Goal: Task Accomplishment & Management: Manage account settings

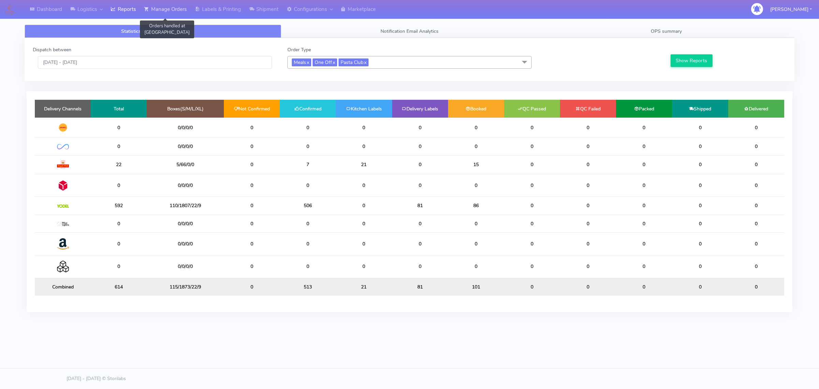
click at [178, 14] on link "Manage Orders" at bounding box center [165, 9] width 51 height 19
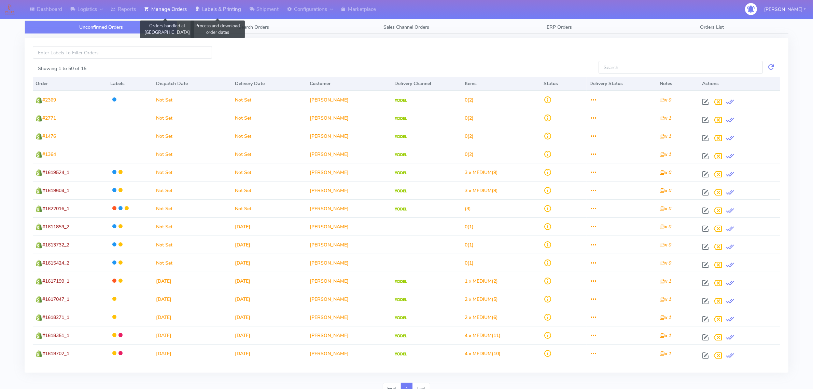
click at [199, 7] on icon at bounding box center [197, 9] width 5 height 7
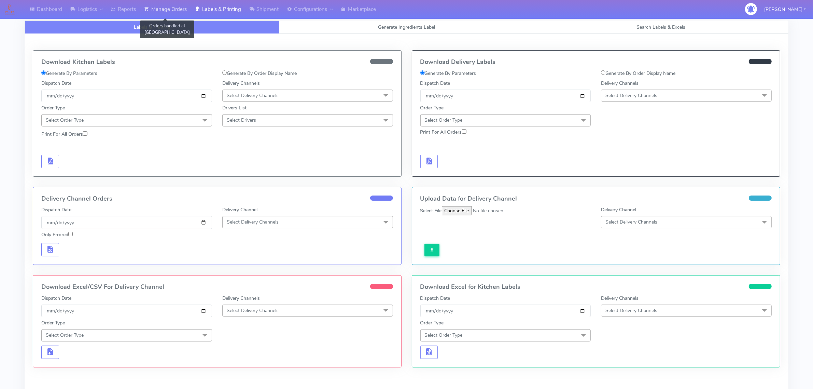
click at [187, 2] on link "Manage Orders" at bounding box center [165, 9] width 51 height 19
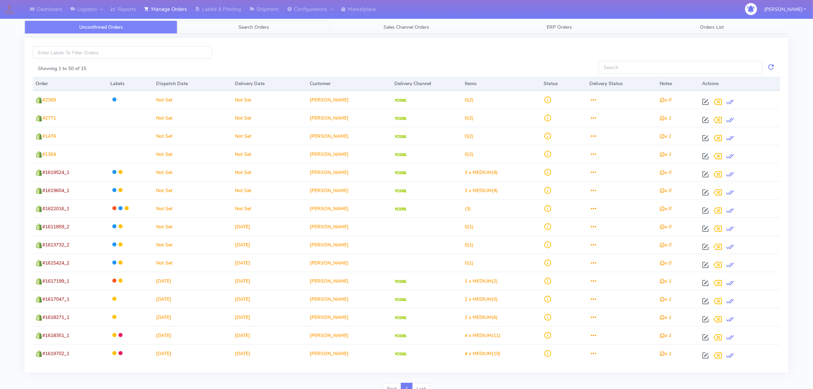
click at [188, 26] on link "Search Orders" at bounding box center [253, 26] width 153 height 13
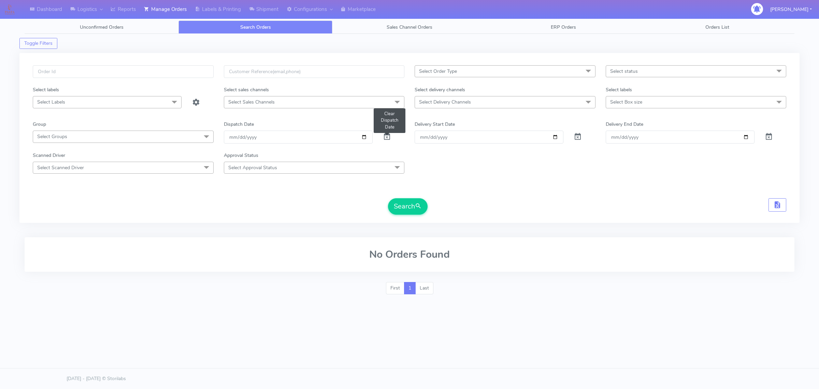
click at [389, 139] on span at bounding box center [387, 138] width 8 height 6
click at [180, 67] on input "text" at bounding box center [123, 71] width 181 height 13
paste input "#1617685"
type input "#1617685"
click at [384, 135] on span at bounding box center [387, 138] width 8 height 6
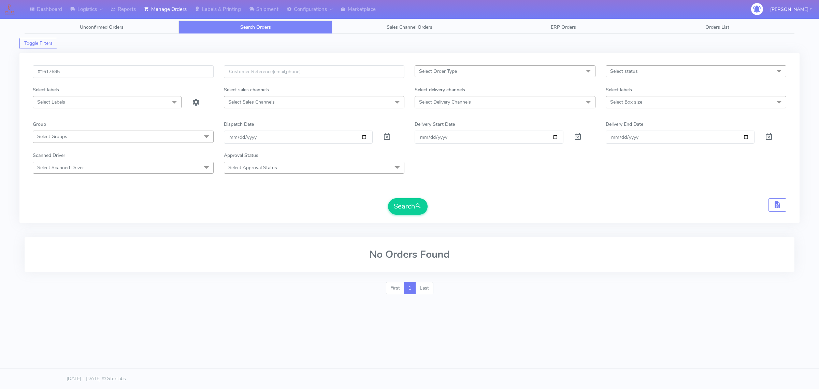
click at [407, 197] on form "#1617685 Select Order Type Select All MEALS ATAVI One Off Pasta Club Gift Kit E…" at bounding box center [410, 139] width 754 height 149
click at [409, 214] on button "Search" at bounding box center [408, 206] width 40 height 16
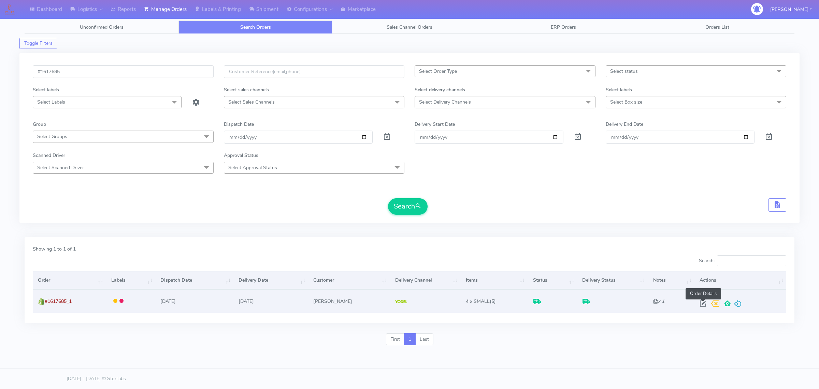
click at [699, 301] on span at bounding box center [703, 304] width 12 height 6
select select "5"
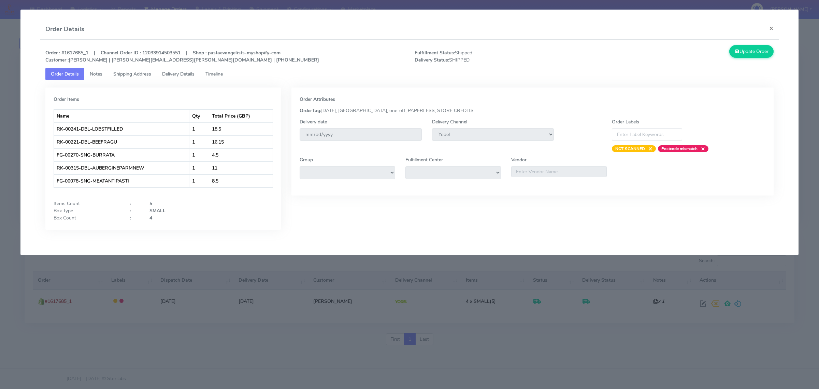
click at [142, 71] on span "Shipping Address" at bounding box center [132, 74] width 38 height 6
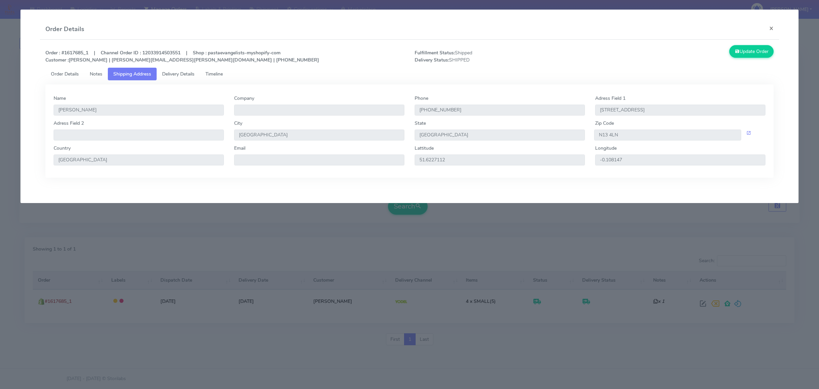
click at [177, 71] on span "Delivery Details" at bounding box center [178, 74] width 32 height 6
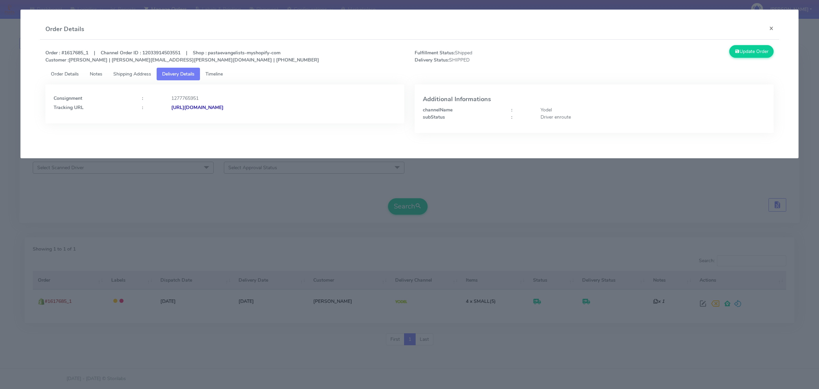
drag, startPoint x: 309, startPoint y: 112, endPoint x: 245, endPoint y: 110, distance: 63.9
click at [245, 110] on div "Consignment : 1277765951 Tracking URL : [URL][DOMAIN_NAME]" at bounding box center [224, 103] width 359 height 39
copy strong "JJD0002249960889874"
